Goal: Task Accomplishment & Management: Manage account settings

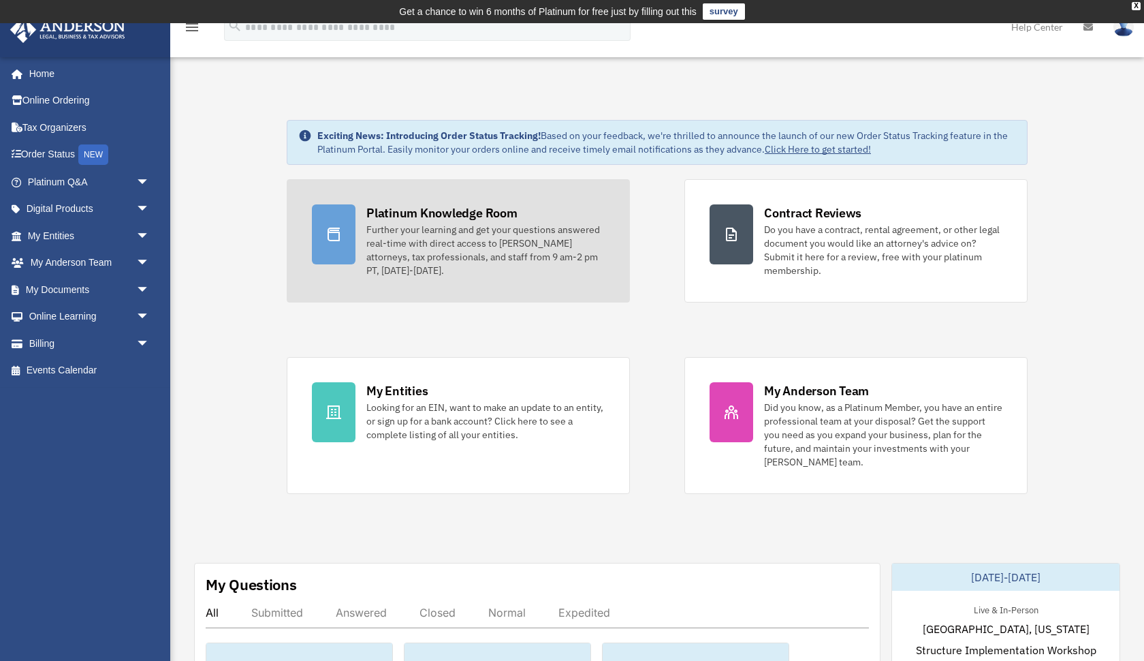
click at [405, 213] on div "Platinum Knowledge Room" at bounding box center [441, 212] width 151 height 17
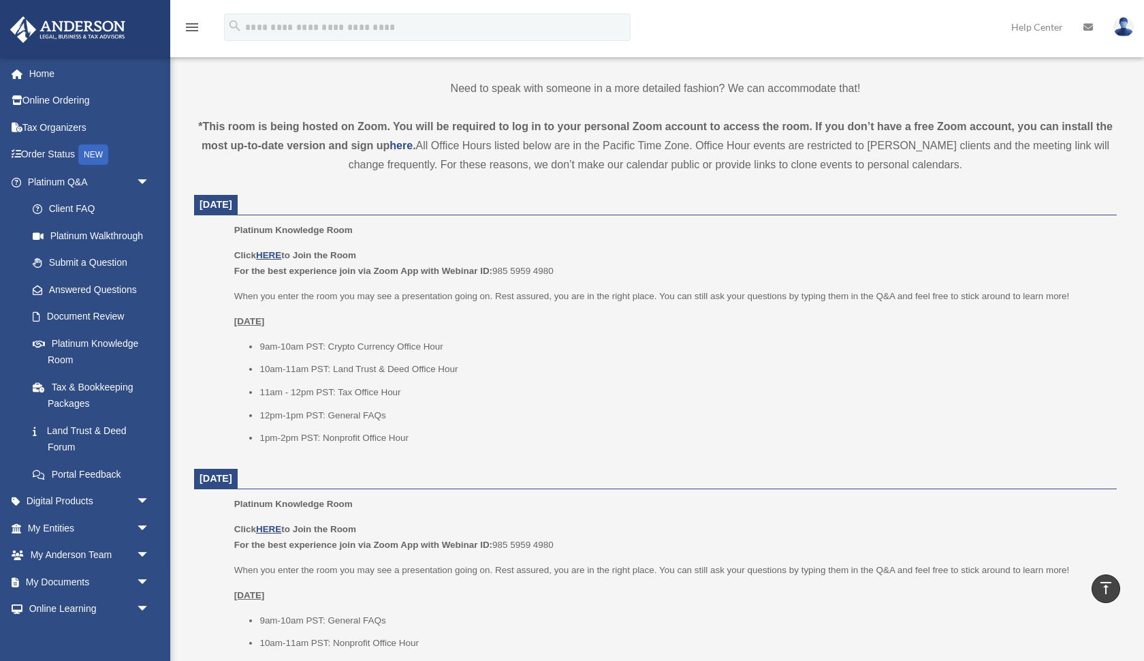
scroll to position [423, 0]
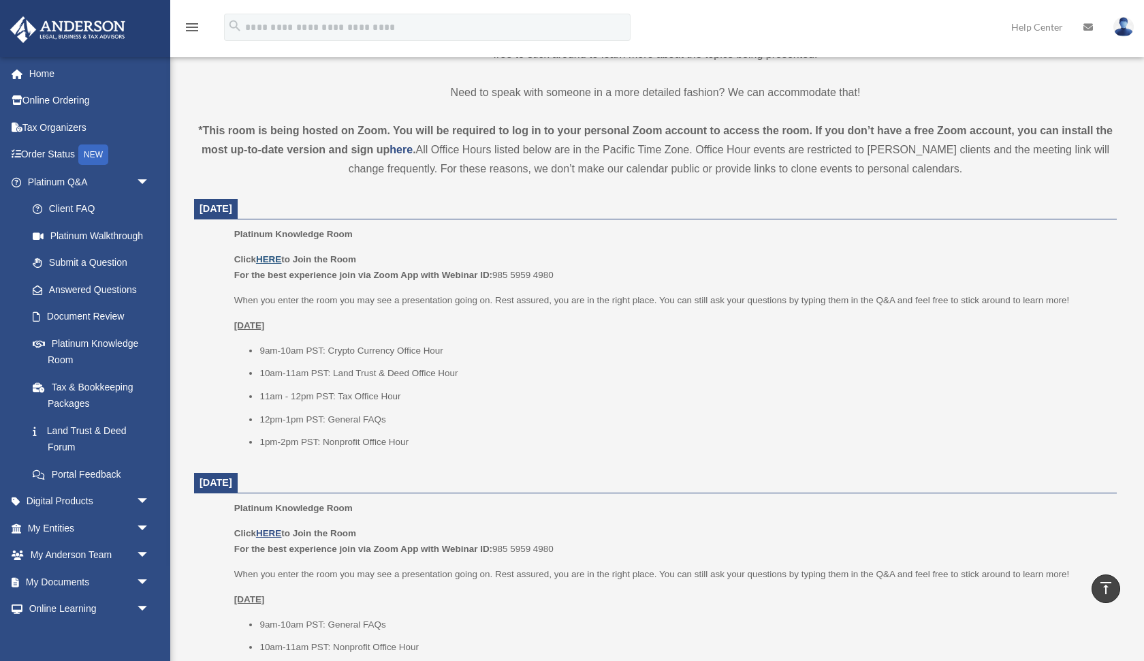
click at [280, 259] on u "HERE" at bounding box center [268, 259] width 25 height 10
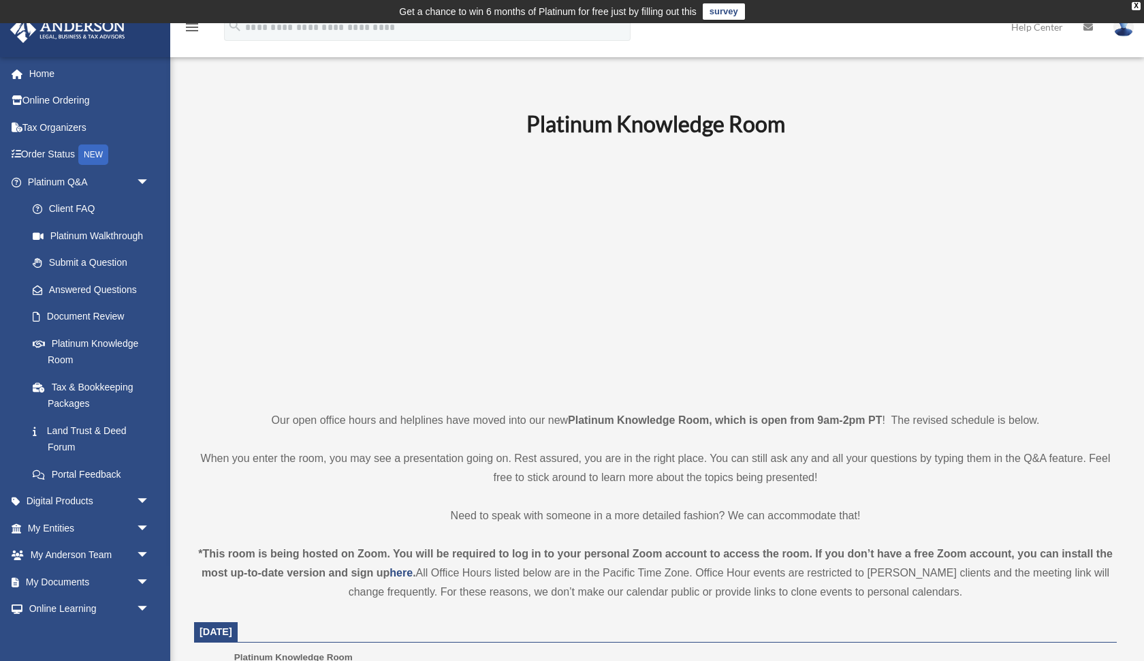
scroll to position [0, 0]
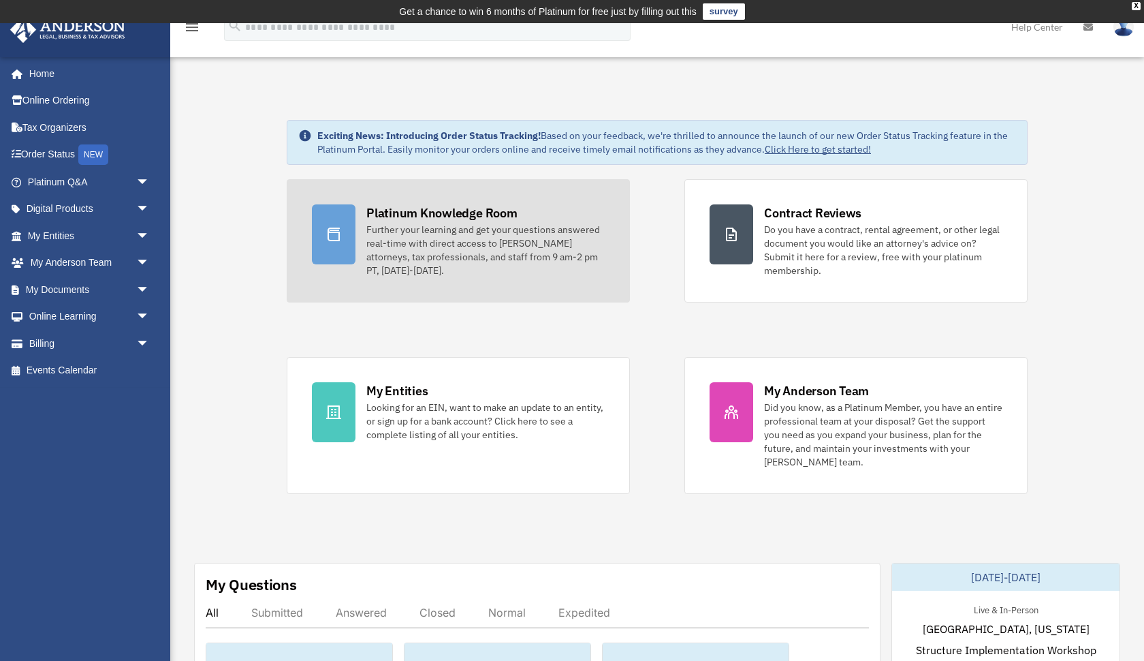
click at [336, 235] on icon at bounding box center [334, 234] width 16 height 16
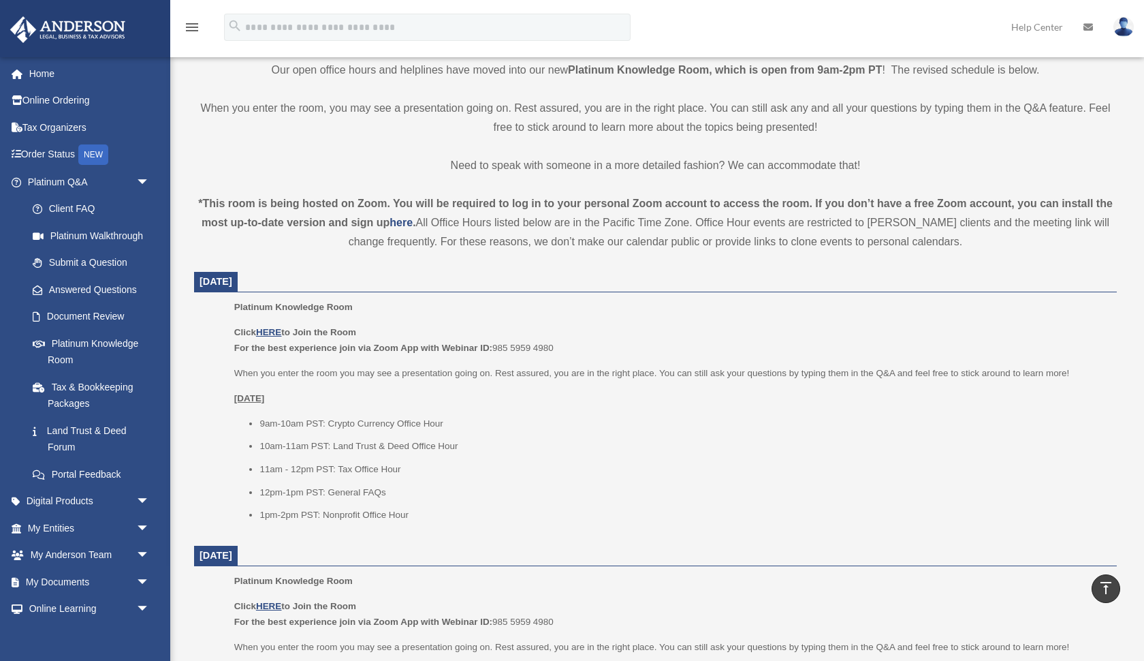
scroll to position [353, 0]
click at [273, 326] on u "HERE" at bounding box center [268, 329] width 25 height 10
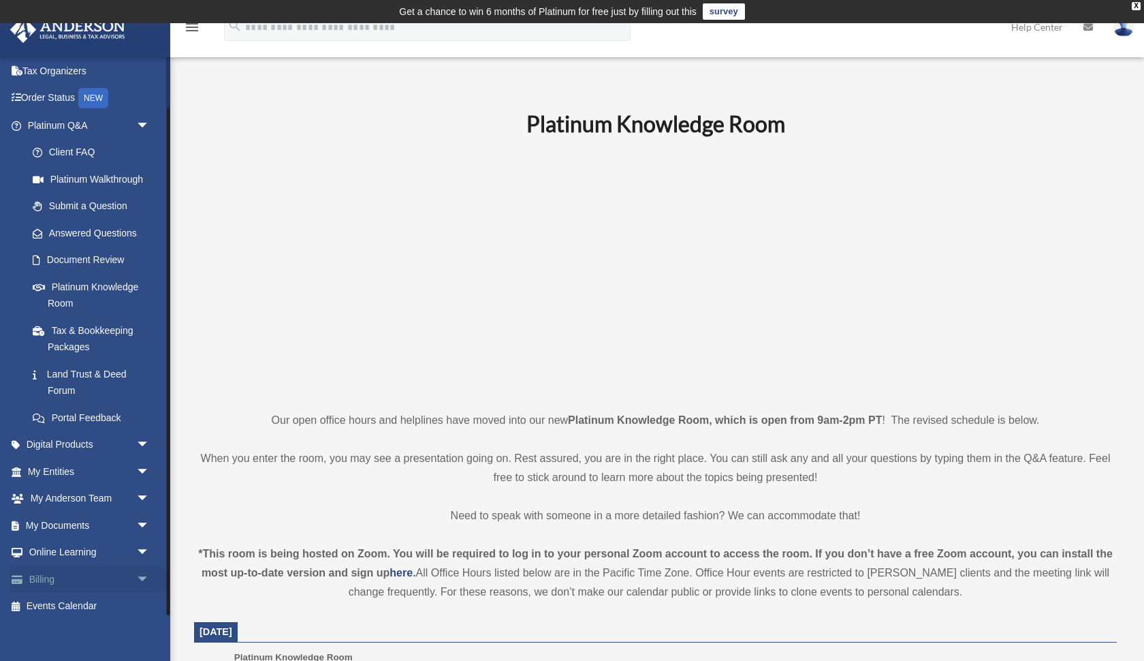
scroll to position [56, 0]
click at [46, 576] on link "Billing arrow_drop_down" at bounding box center [90, 579] width 161 height 27
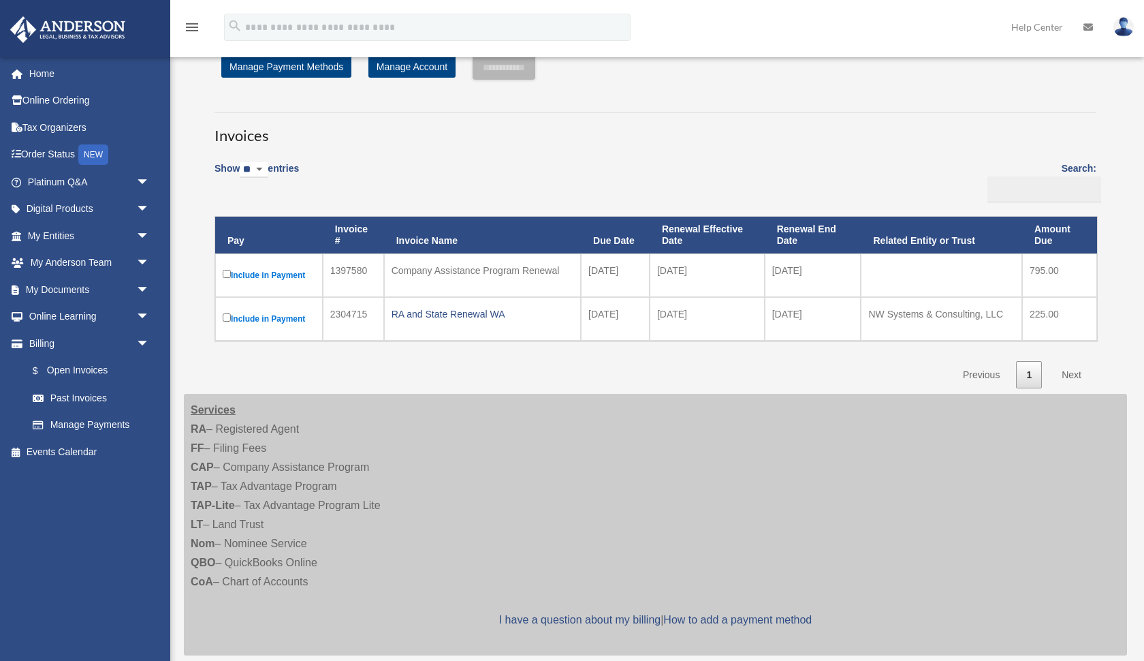
scroll to position [54, 0]
click at [1075, 373] on link "Next" at bounding box center [1072, 374] width 40 height 28
click at [1030, 372] on link "1" at bounding box center [1029, 374] width 26 height 28
click at [1069, 371] on link "Next" at bounding box center [1072, 374] width 40 height 28
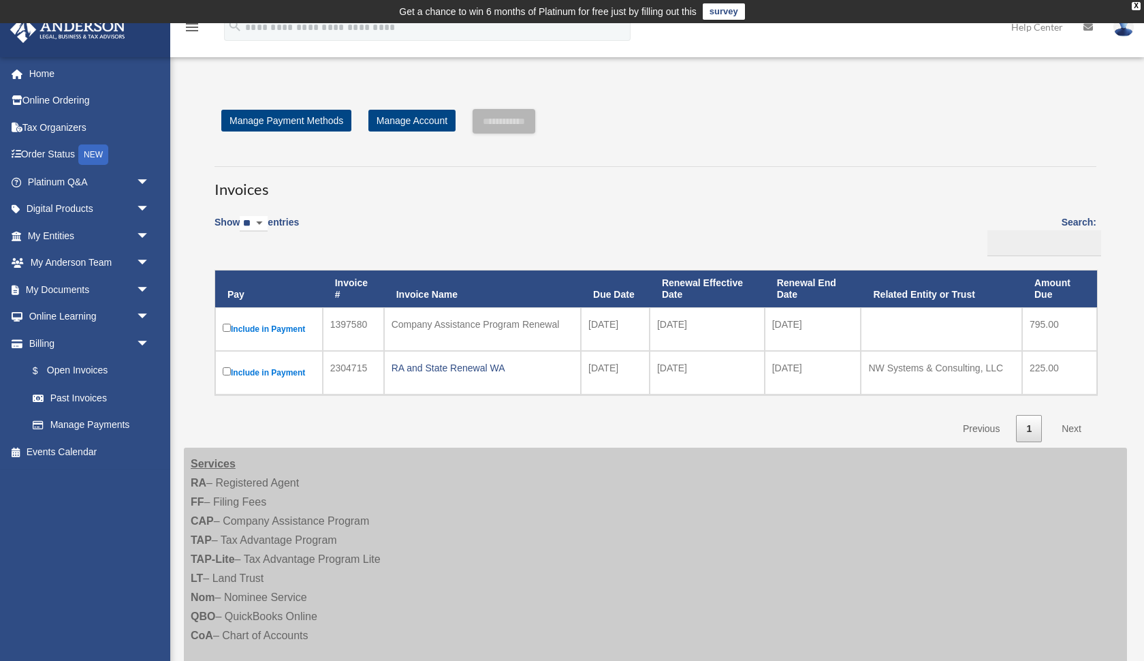
scroll to position [0, 0]
click at [1028, 425] on link "1" at bounding box center [1029, 429] width 26 height 28
click at [307, 122] on link "Manage Payment Methods" at bounding box center [286, 121] width 130 height 22
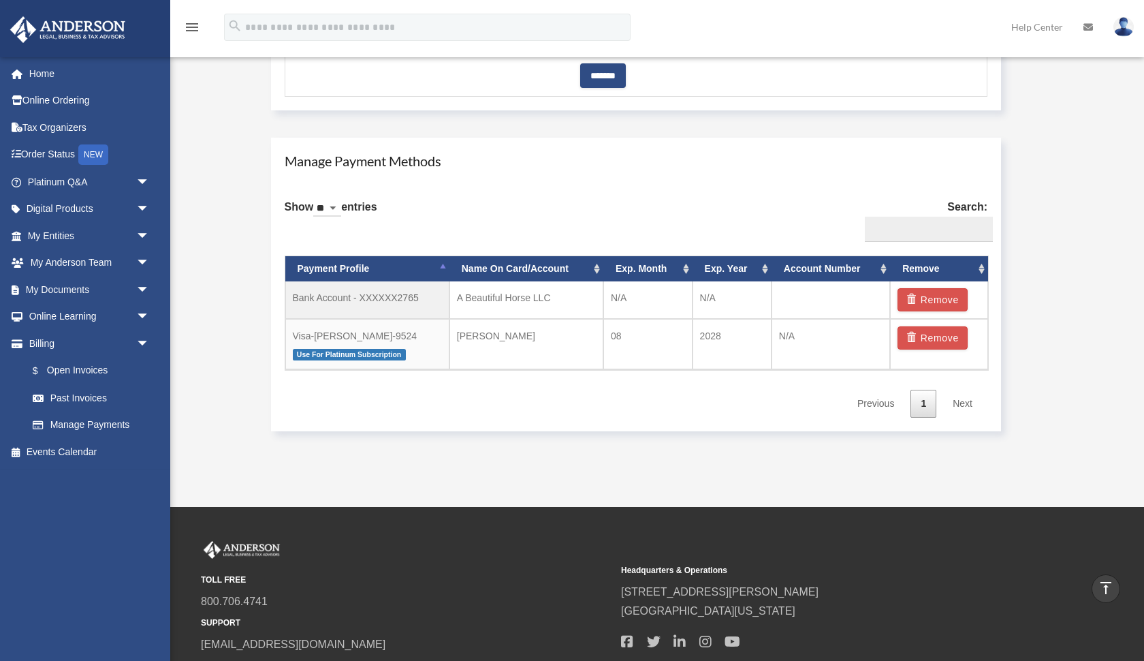
scroll to position [740, 0]
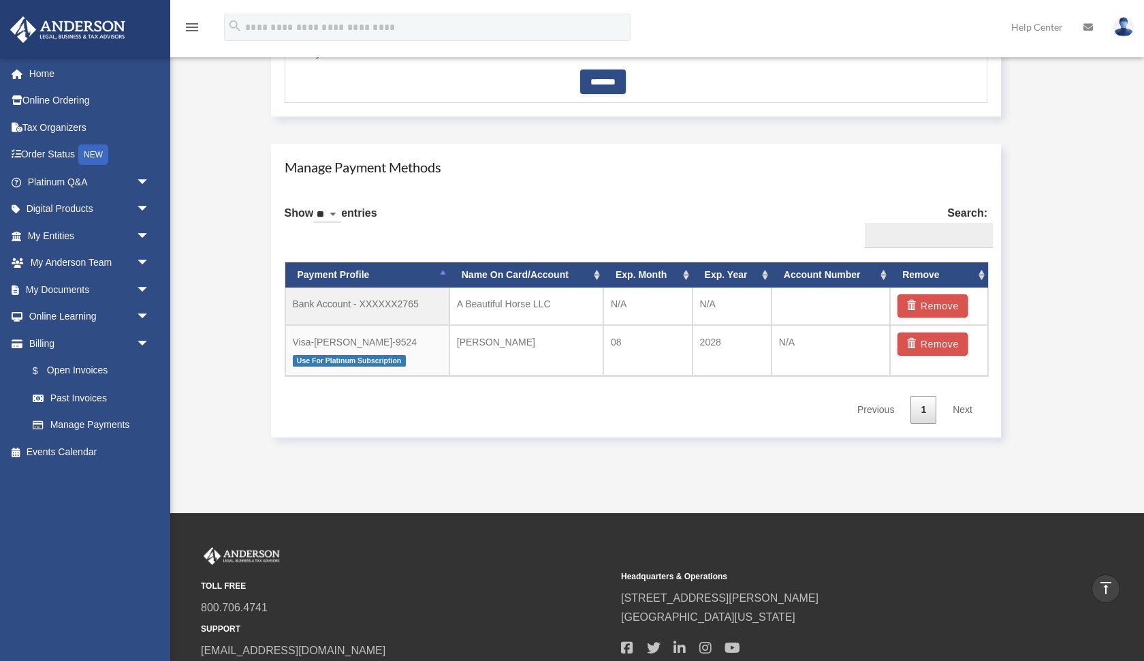
select select "**"
click at [962, 409] on link "Next" at bounding box center [963, 410] width 40 height 28
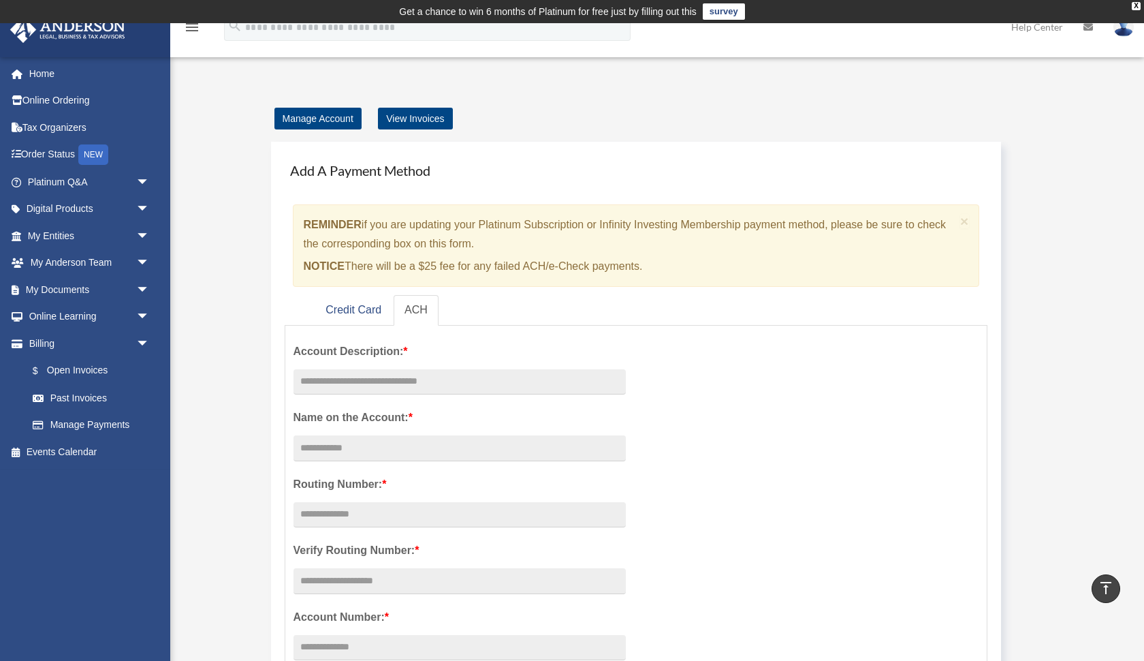
scroll to position [0, 0]
click at [413, 120] on link "View Invoices" at bounding box center [415, 119] width 74 height 22
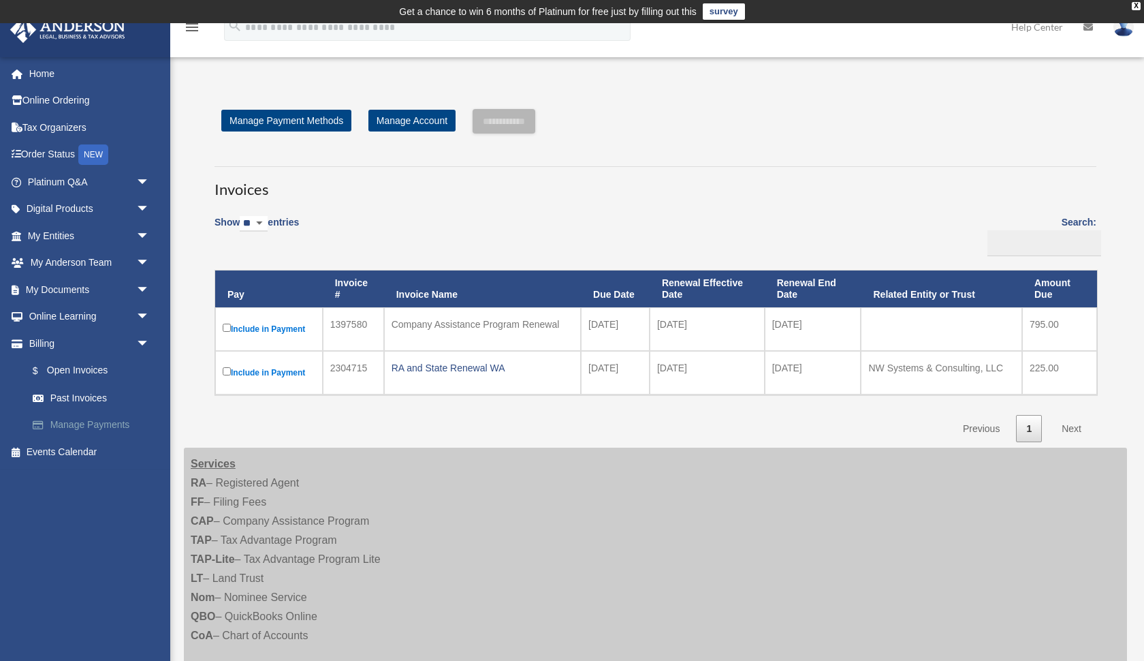
click at [104, 420] on link "Manage Payments" at bounding box center [94, 424] width 151 height 27
click at [99, 418] on link "Manage Payments" at bounding box center [94, 424] width 151 height 27
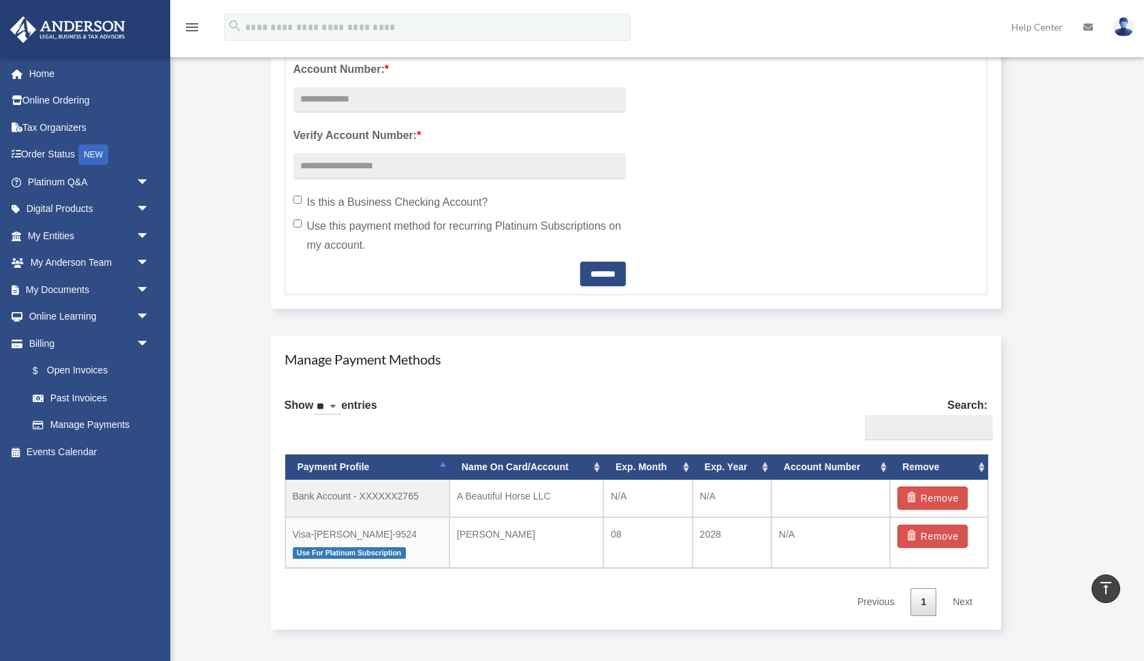
scroll to position [545, 0]
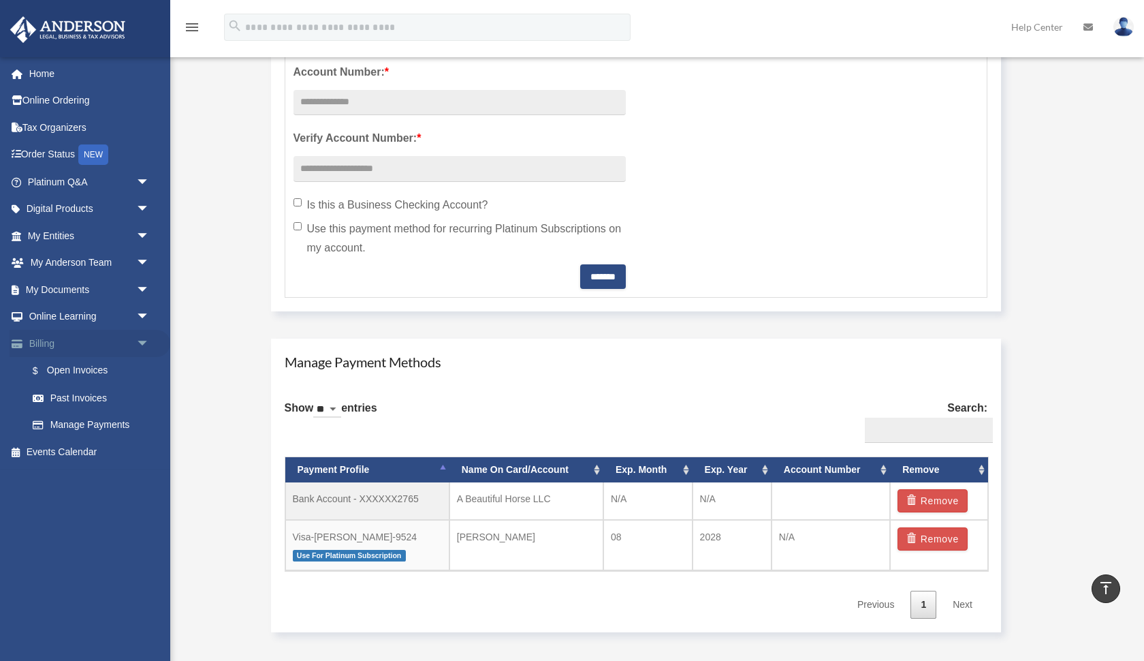
click at [53, 341] on link "Billing arrow_drop_down" at bounding box center [90, 343] width 161 height 27
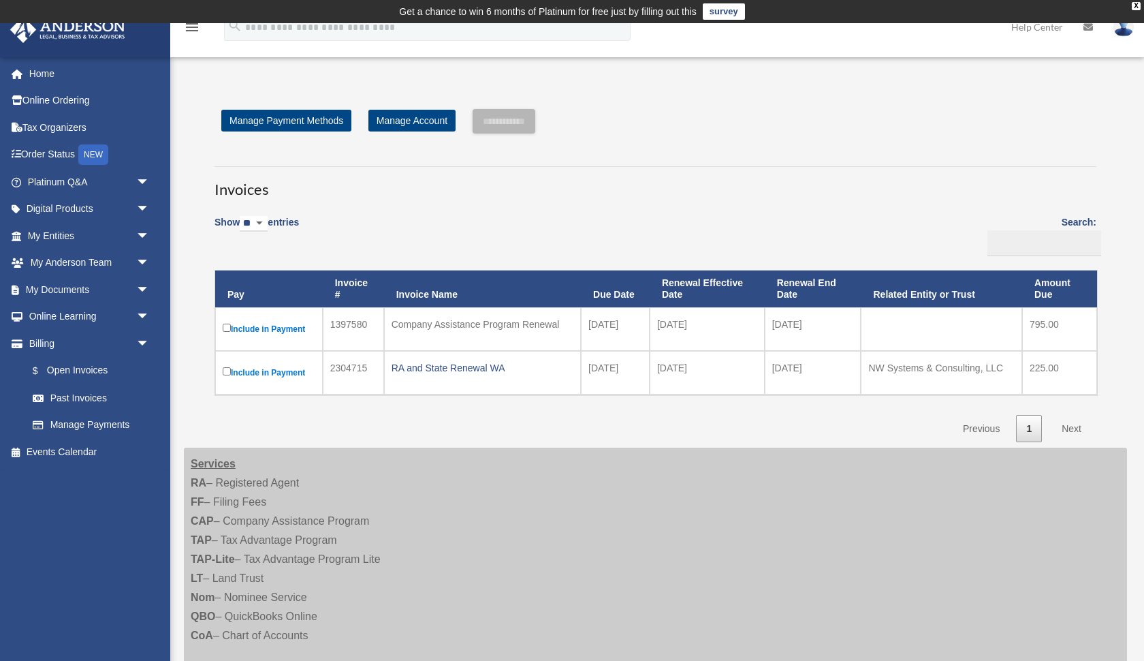
click at [976, 424] on link "Previous" at bounding box center [981, 429] width 57 height 28
click at [91, 392] on link "Past Invoices" at bounding box center [94, 397] width 151 height 27
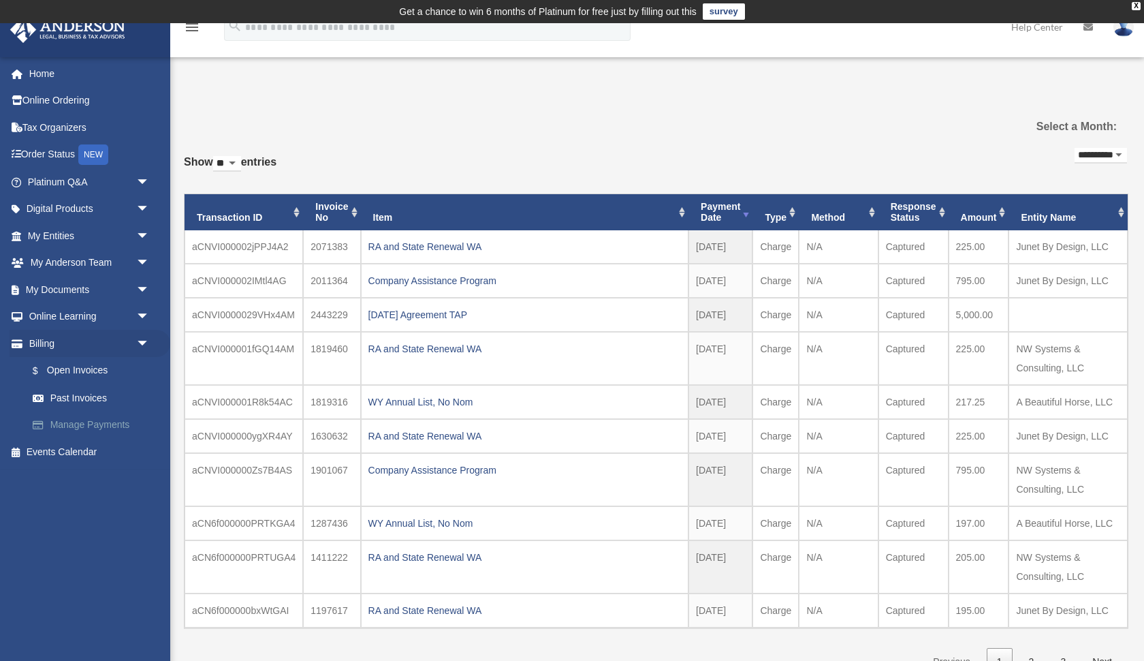
click at [95, 421] on link "Manage Payments" at bounding box center [94, 424] width 151 height 27
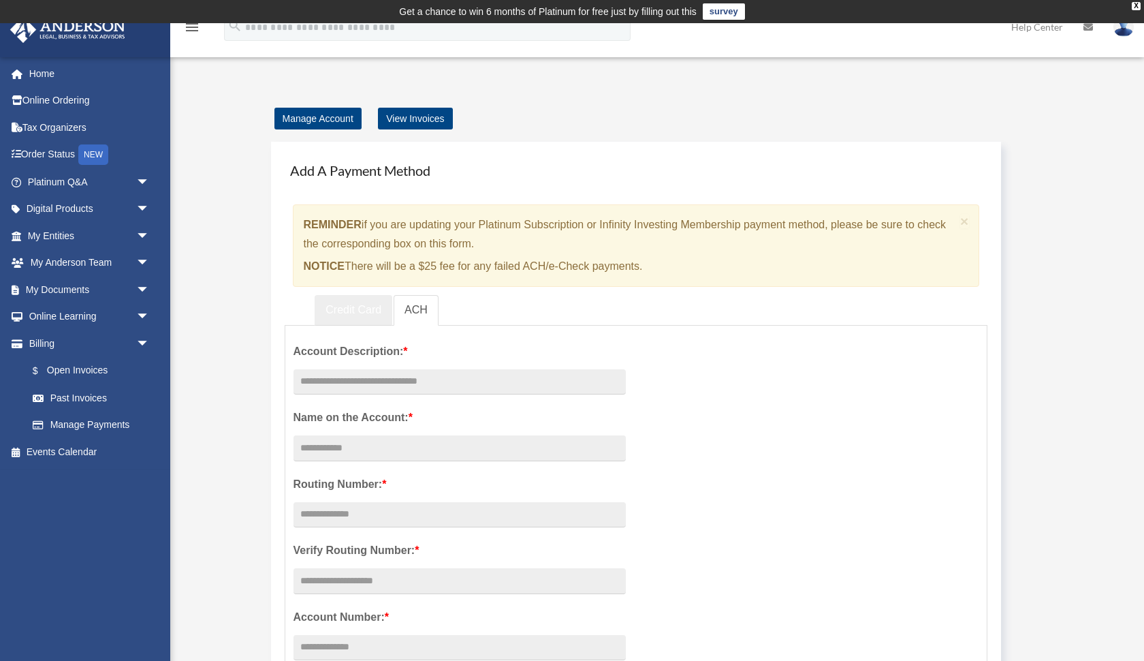
click at [353, 307] on link "Credit Card" at bounding box center [354, 310] width 78 height 31
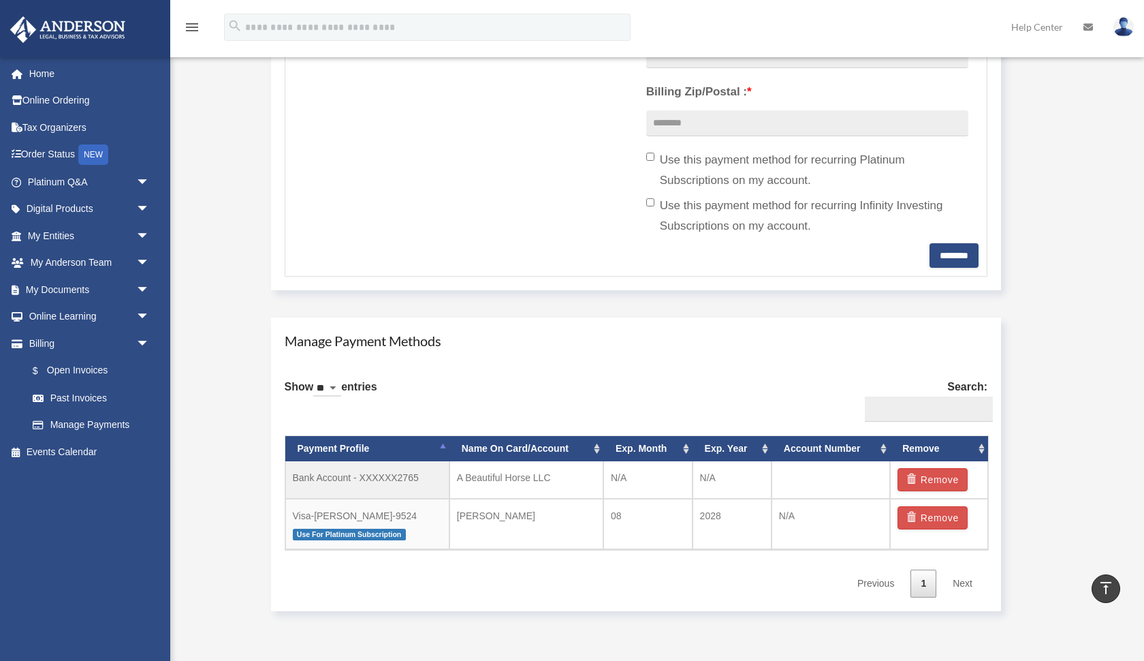
scroll to position [548, 0]
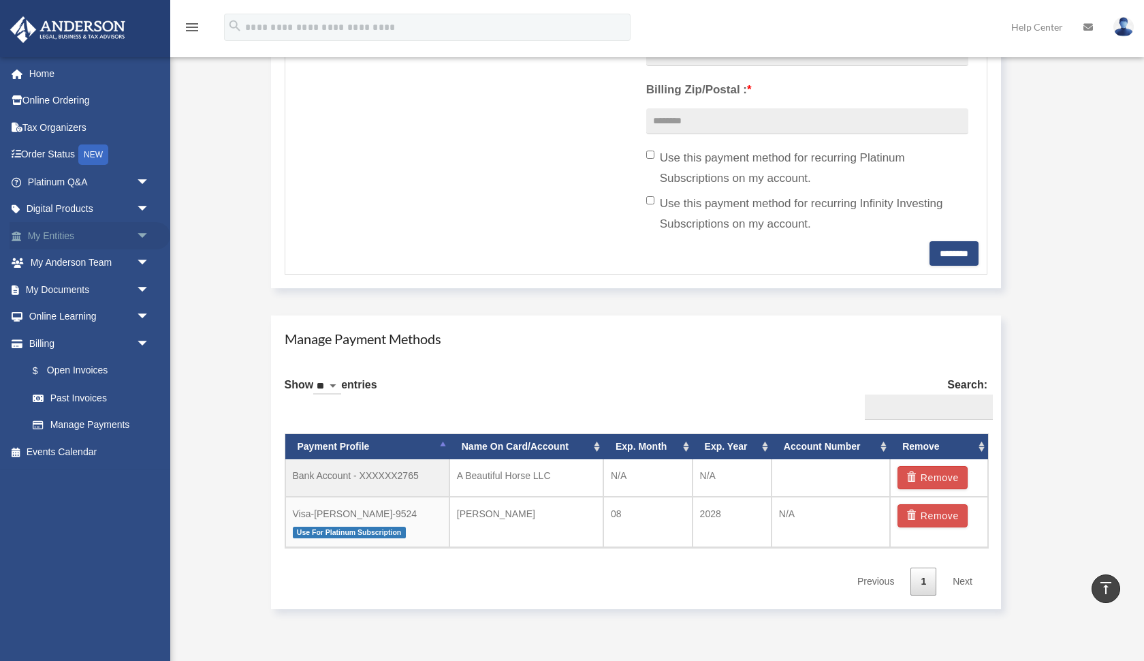
click at [65, 232] on link "My Entities arrow_drop_down" at bounding box center [90, 235] width 161 height 27
click at [142, 231] on span "arrow_drop_down" at bounding box center [149, 236] width 27 height 28
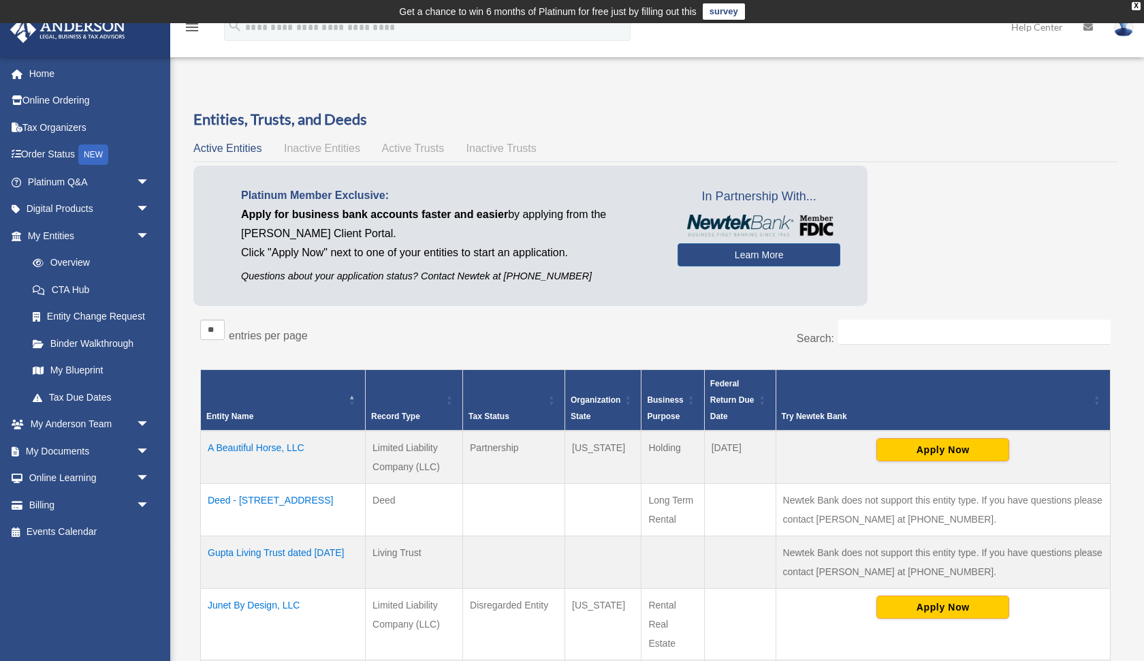
click at [1095, 1] on td "Get a chance to win 6 months of Platinum for free just by filling out this surv…" at bounding box center [572, 11] width 1144 height 23
click at [1095, 0] on td "Get a chance to win 6 months of Platinum for free just by filling out this surv…" at bounding box center [572, 11] width 1144 height 23
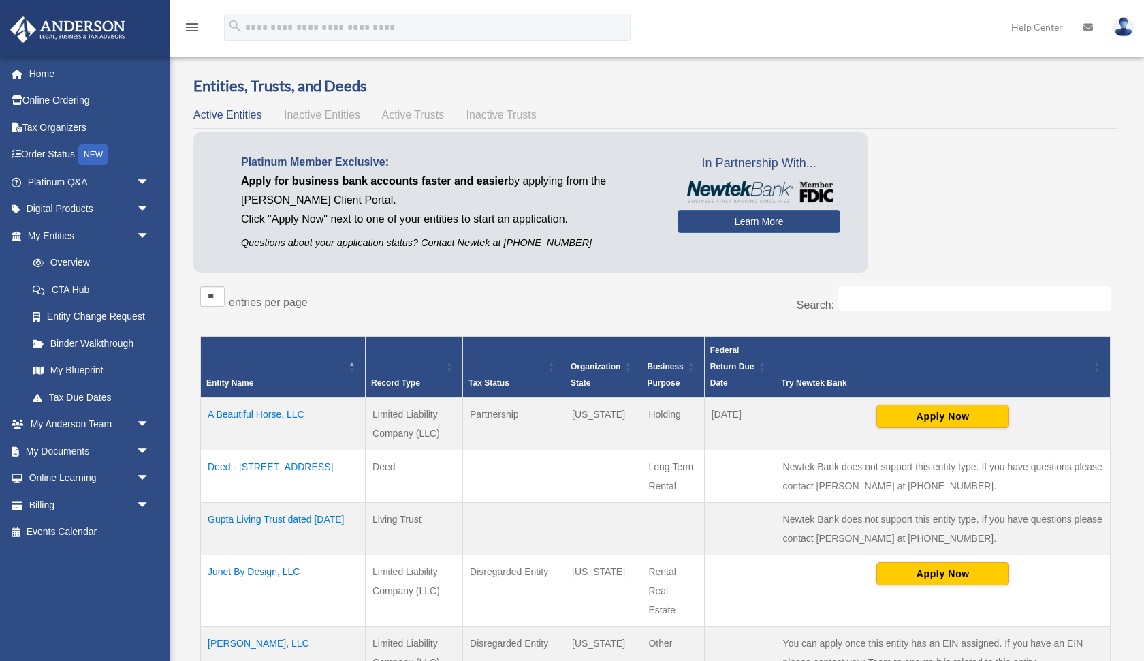
scroll to position [43, 0]
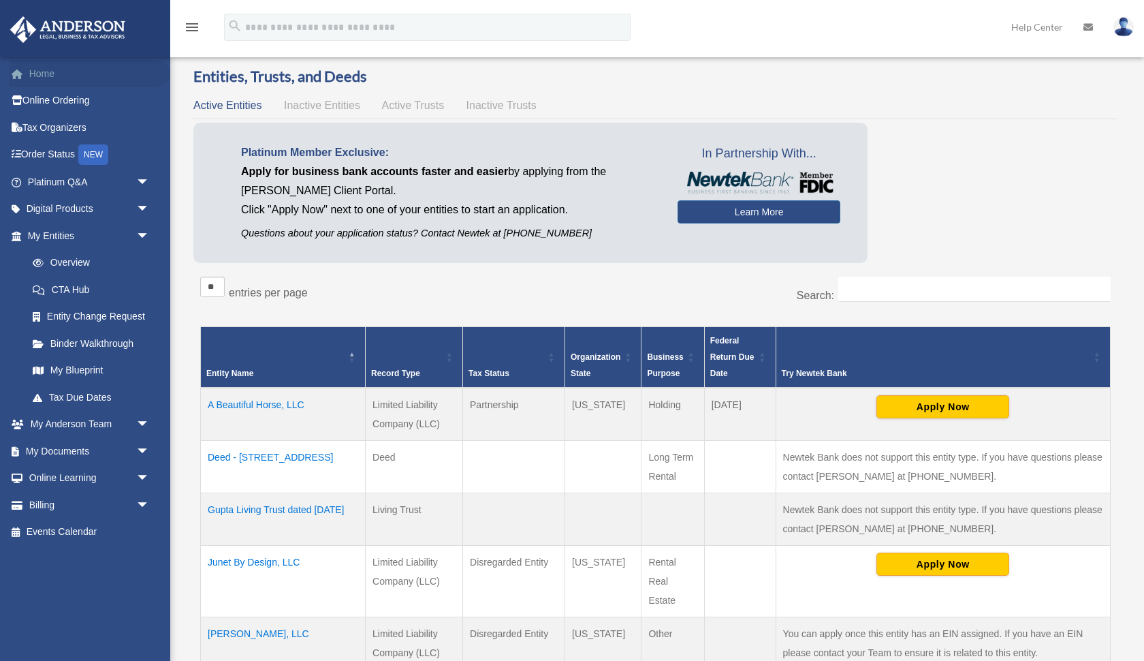
click at [40, 70] on link "Home" at bounding box center [90, 73] width 161 height 27
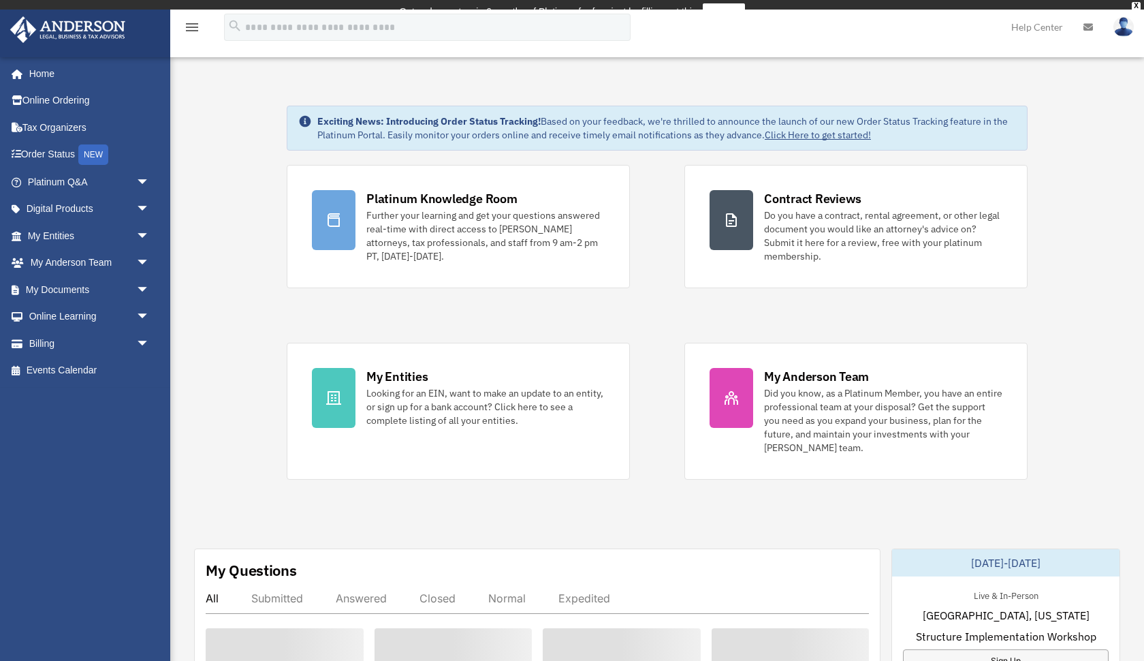
click at [1125, 28] on img at bounding box center [1124, 27] width 20 height 20
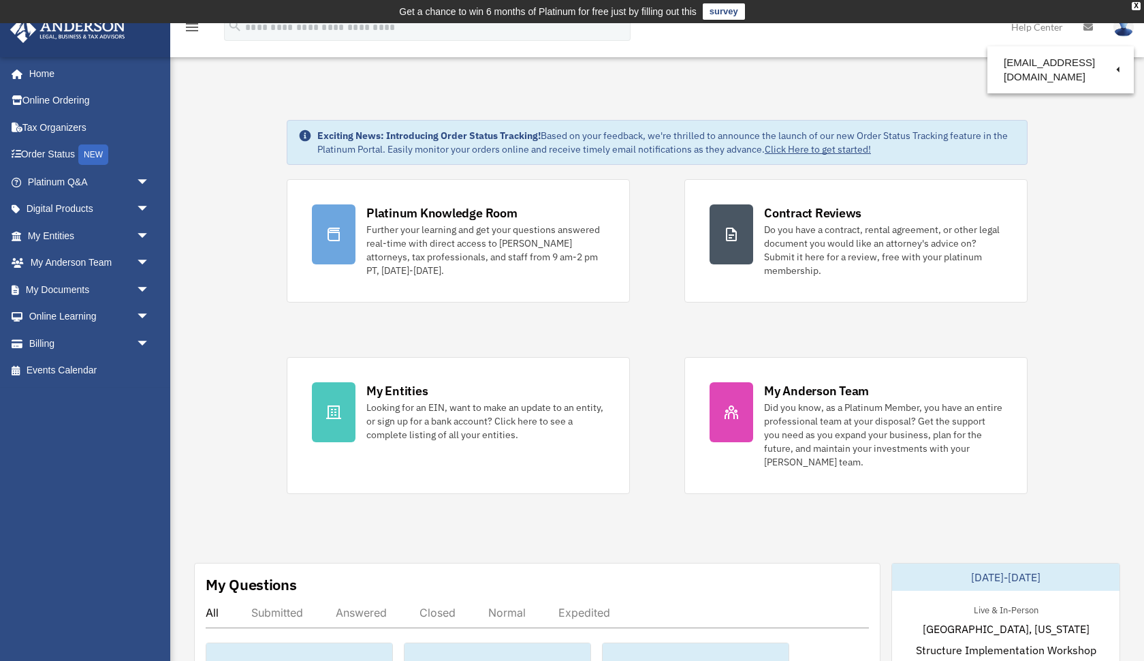
click at [868, 118] on link "Logout" at bounding box center [902, 119] width 136 height 28
